Goal: Transaction & Acquisition: Purchase product/service

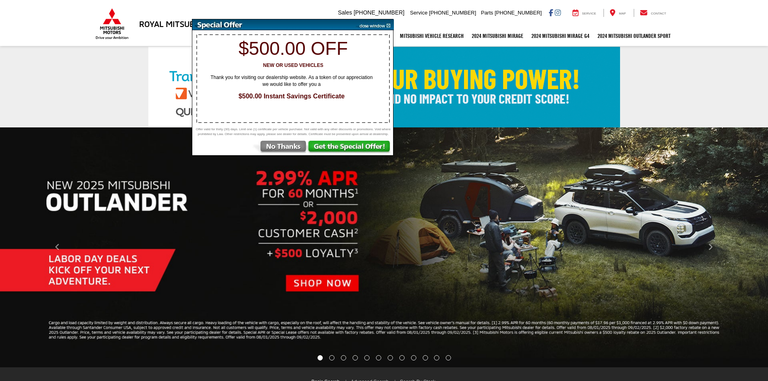
select select "Mitsubishi"
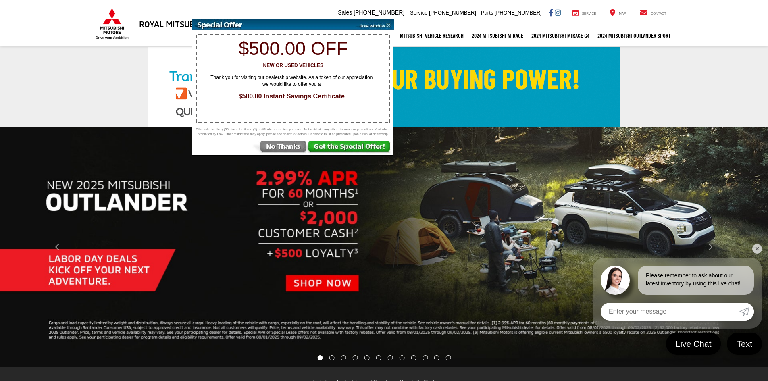
click at [376, 22] on img at bounding box center [373, 24] width 41 height 11
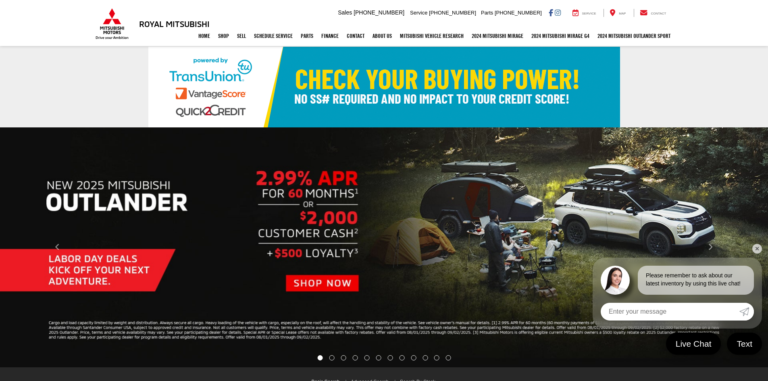
click at [756, 250] on link "✕" at bounding box center [758, 249] width 10 height 10
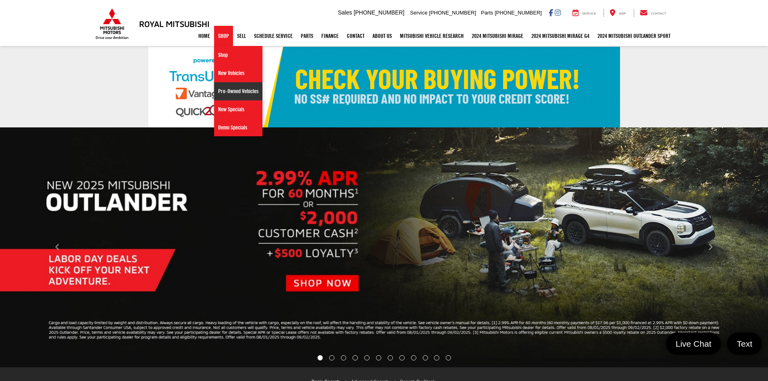
click at [238, 95] on link "Pre-Owned Vehicles" at bounding box center [238, 91] width 48 height 18
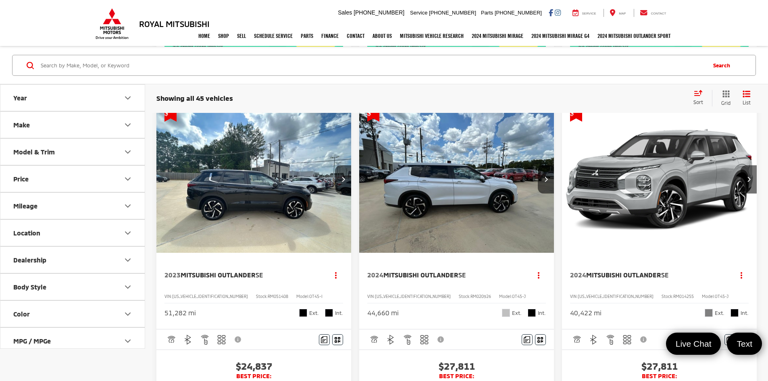
scroll to position [363, 0]
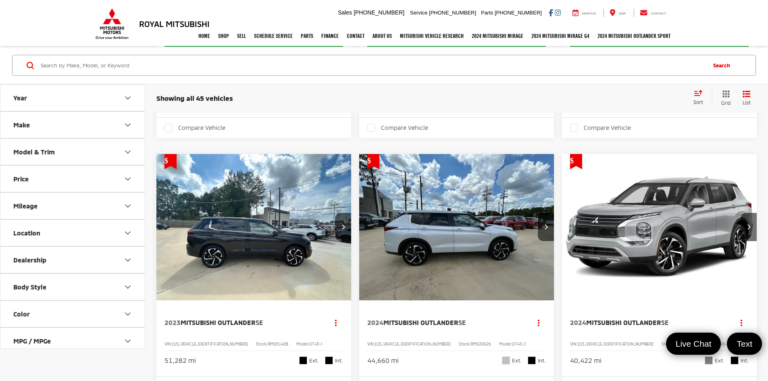
click at [67, 288] on button "Body Style" at bounding box center [72, 287] width 145 height 26
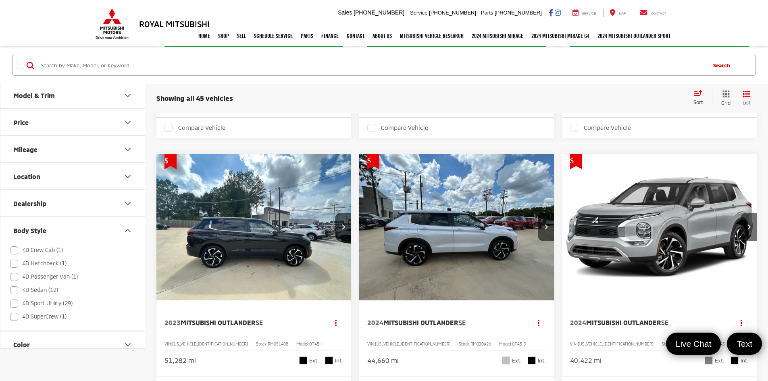
scroll to position [81, 0]
click at [13, 266] on label "4D Sedan (12)" at bounding box center [34, 265] width 48 height 13
click at [10, 342] on input "4D Sedan (12)" at bounding box center [10, 342] width 0 height 0
checkbox input "true"
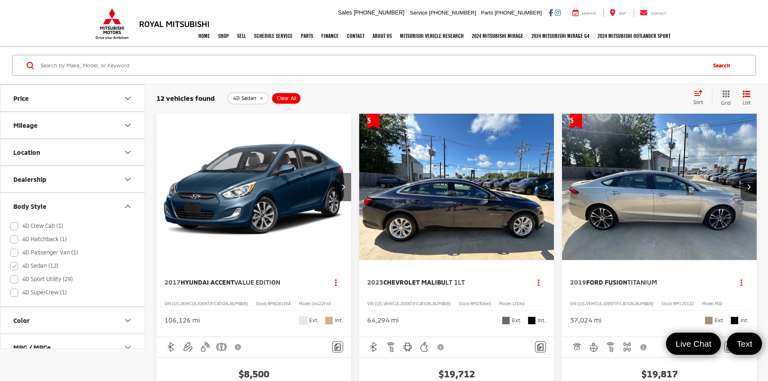
click at [15, 240] on label "4D Hatchback (1)" at bounding box center [38, 239] width 56 height 13
click at [10, 315] on input "4D Hatchback (1)" at bounding box center [10, 315] width 0 height 0
checkbox input "true"
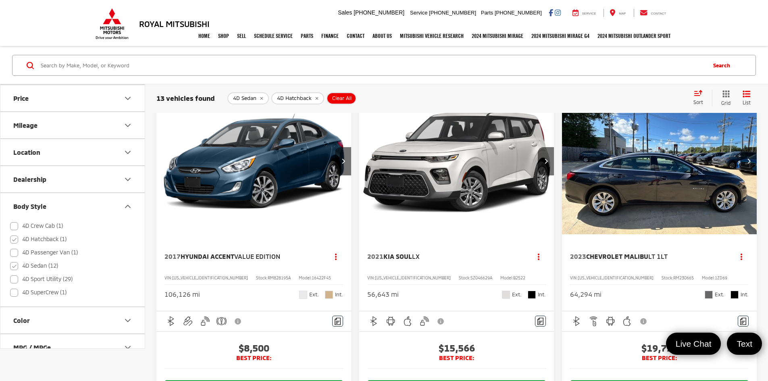
scroll to position [40, 0]
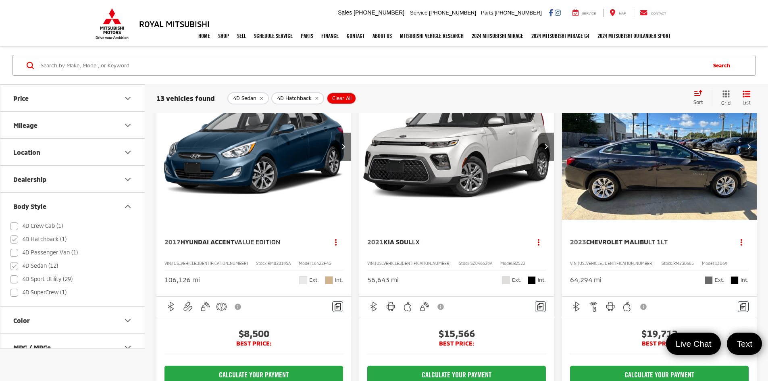
click at [244, 166] on img "2017 Hyundai Accent Value Edition 0" at bounding box center [254, 146] width 196 height 147
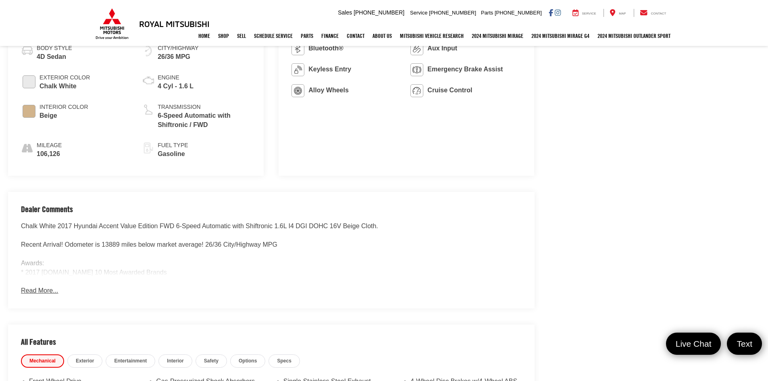
scroll to position [484, 0]
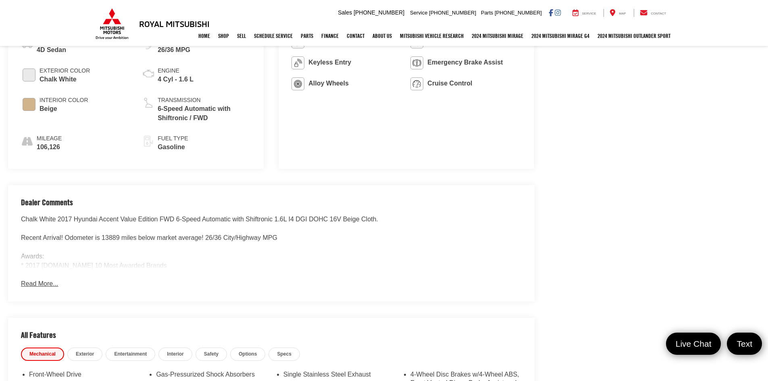
click at [31, 283] on button "Read More..." at bounding box center [39, 284] width 37 height 9
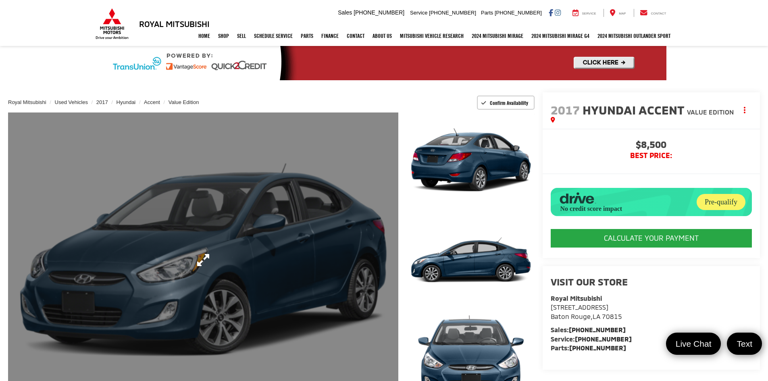
scroll to position [0, 0]
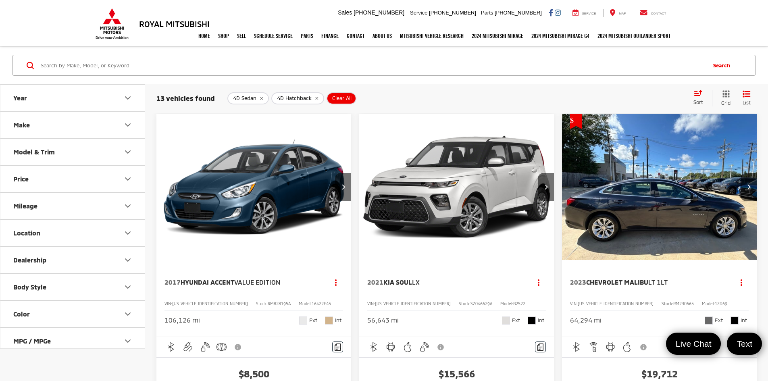
click at [52, 286] on button "Body Style" at bounding box center [72, 287] width 145 height 26
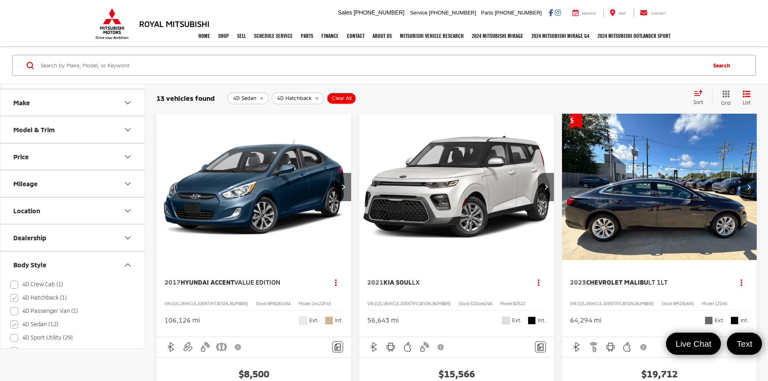
scroll to position [40, 0]
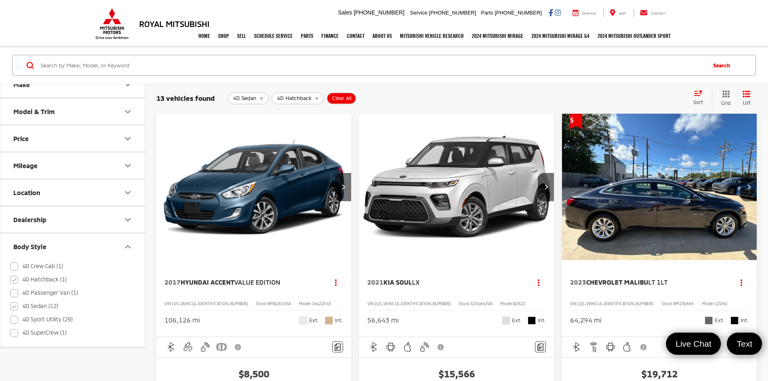
click at [16, 307] on label "4D Sedan (12)" at bounding box center [34, 306] width 48 height 13
click at [10, 342] on input "4D Sedan (12)" at bounding box center [10, 342] width 0 height 0
checkbox input "false"
click at [15, 278] on label "4D Hatchback (1)" at bounding box center [38, 279] width 56 height 13
click at [10, 315] on input "4D Hatchback (1)" at bounding box center [10, 315] width 0 height 0
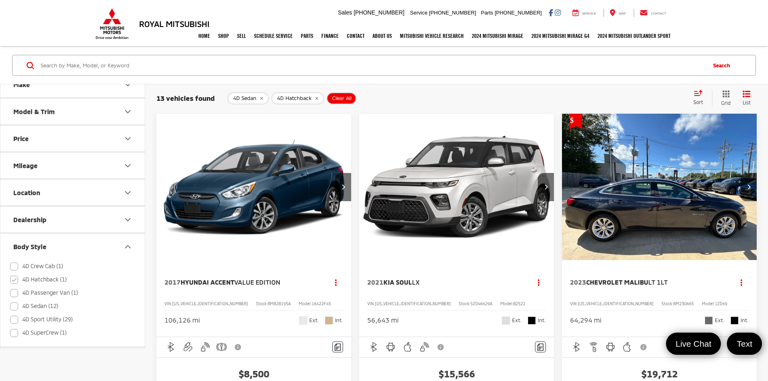
checkbox input "false"
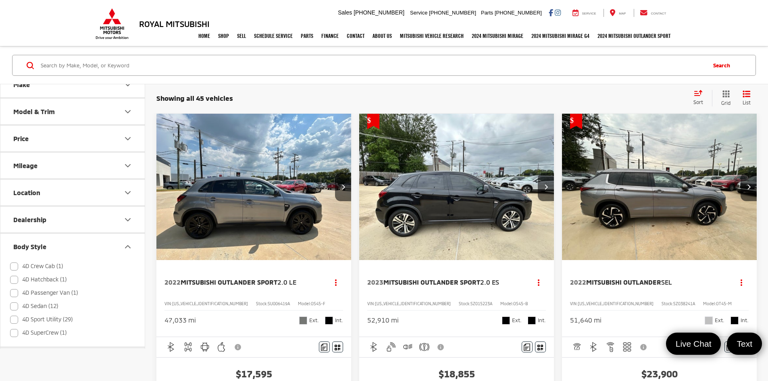
click at [342, 76] on div "Search" at bounding box center [384, 65] width 744 height 21
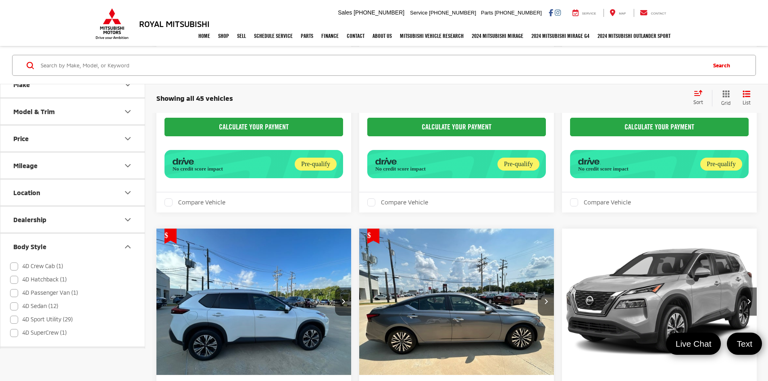
scroll to position [2323, 0]
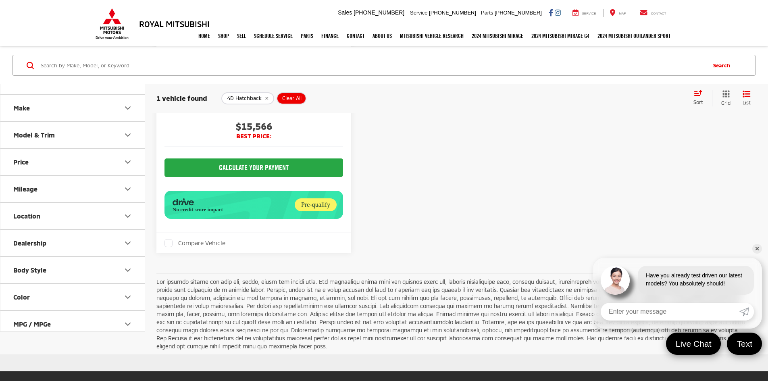
scroll to position [281, 0]
